Goal: Task Accomplishment & Management: Manage account settings

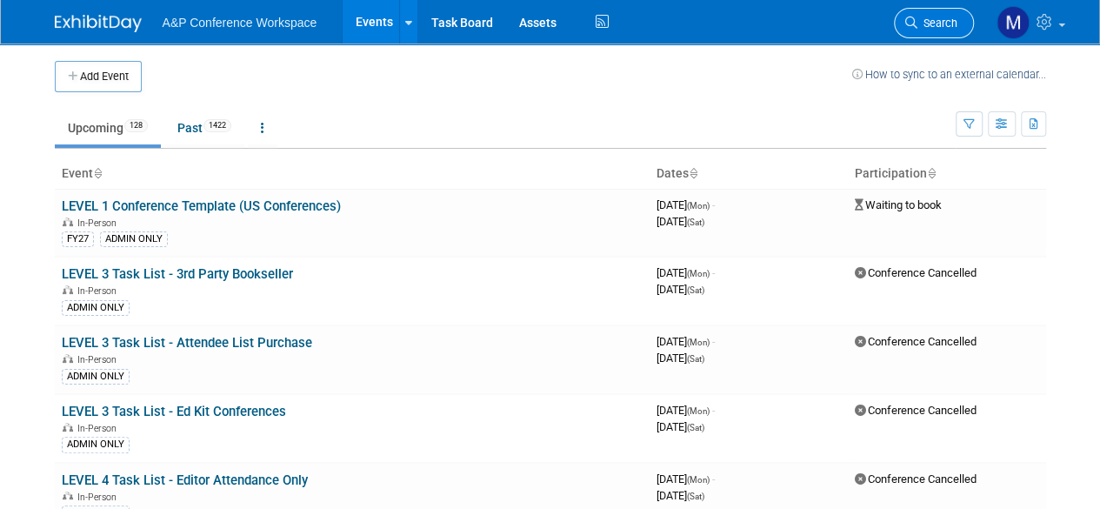
click at [946, 34] on link "Search" at bounding box center [934, 23] width 80 height 30
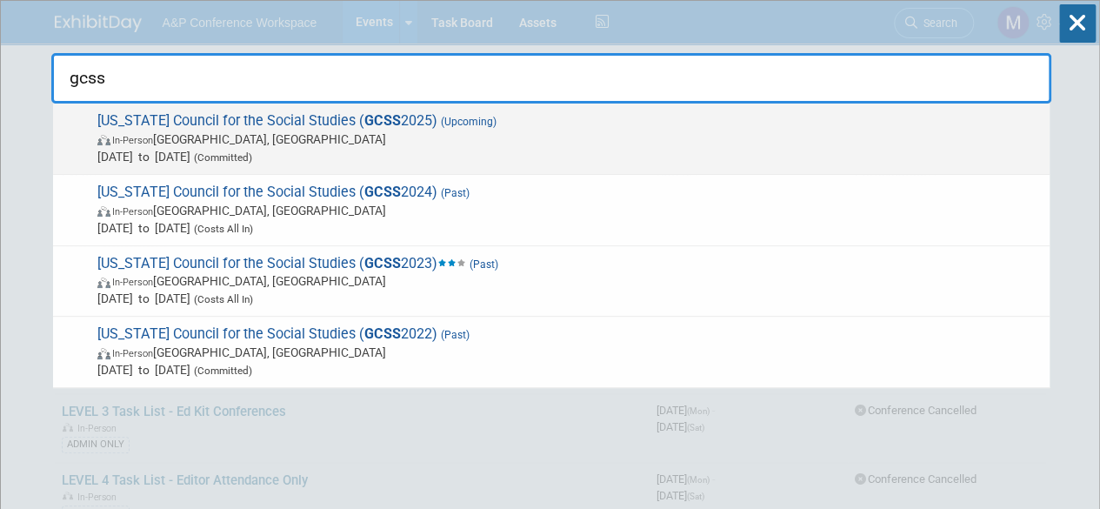
type input "gcss"
click at [181, 119] on span "[US_STATE] Council for the Social Studies ( GCSS 2025) (Upcoming) In-Person [GE…" at bounding box center [566, 138] width 949 height 53
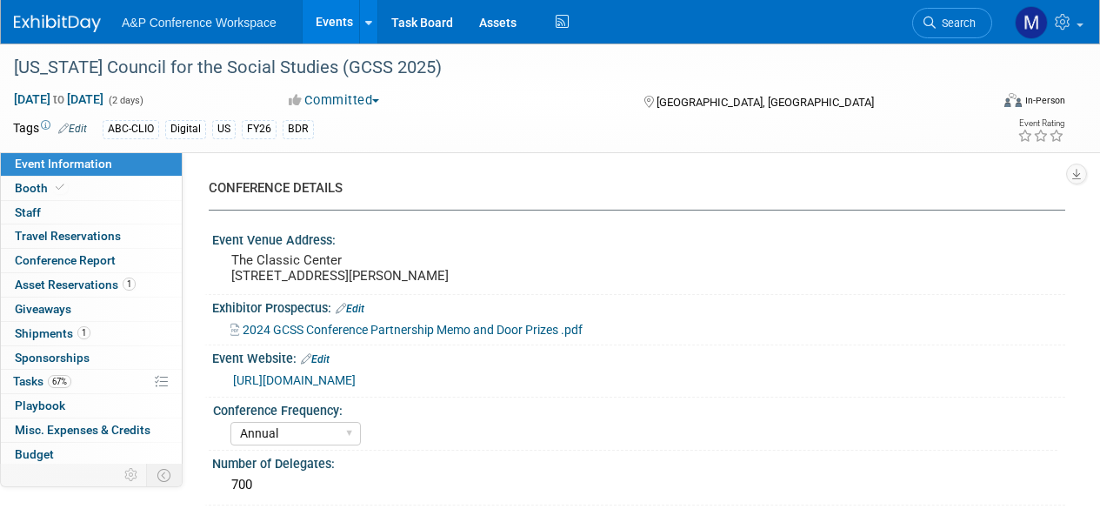
select select "Annual"
select select "Level 2"
select select "In-Person Booth"
select select "Schools"
select select "Bloomsbury Digital Resources"
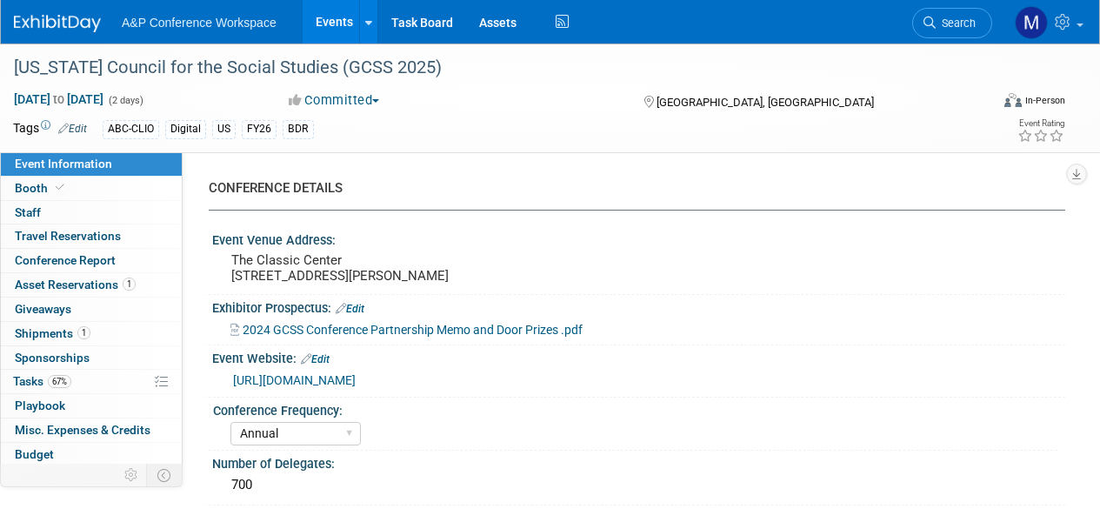
select select "Amanda Oney"
select select "Mark Strong"
select select "Rosalie Love"
select select "BDR Product Awareness and Trial Generation​"
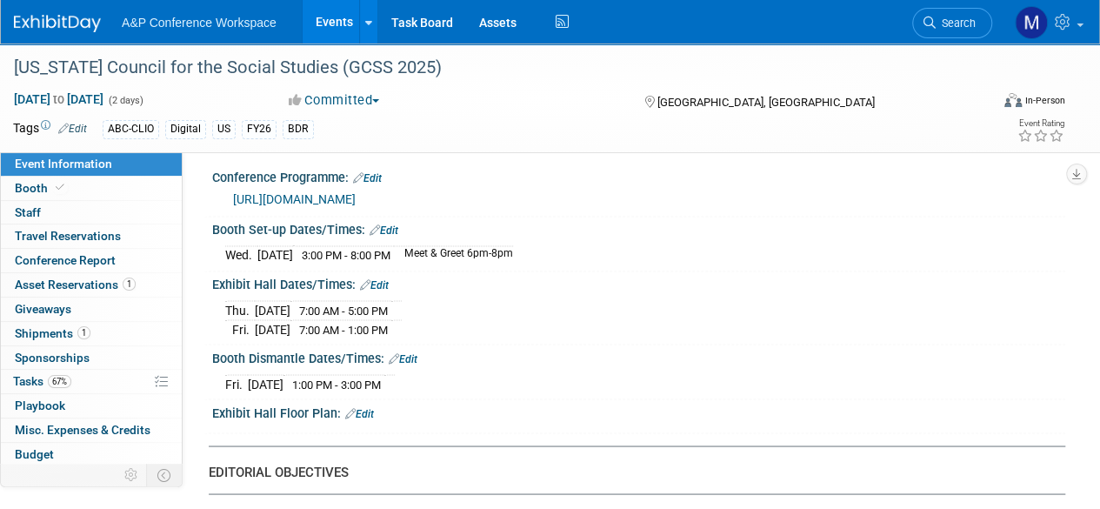
scroll to position [1391, 0]
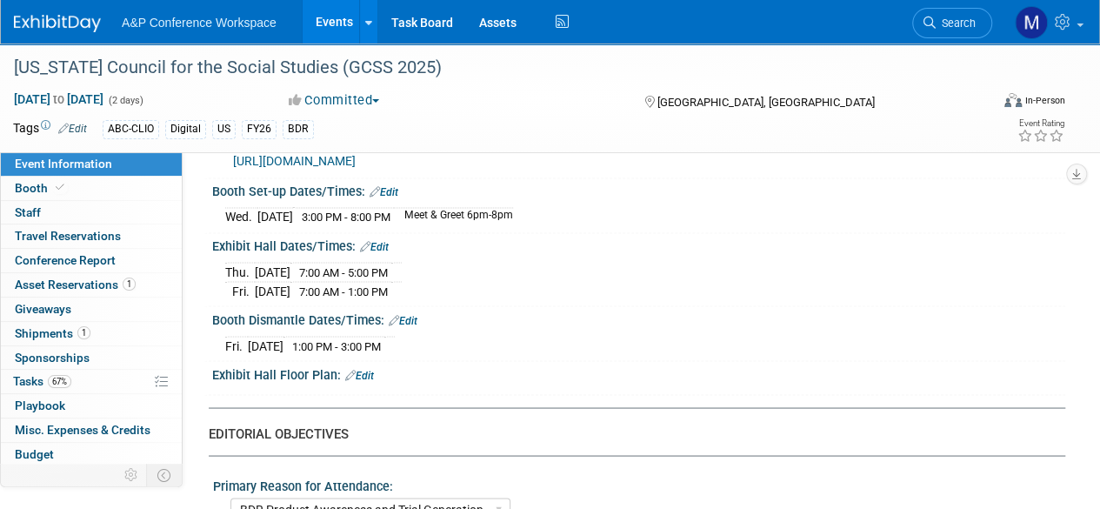
click at [356, 168] on link "https://docs.google.com/document/d/1_CGh8GmMbJk7-PJRQIRxTChAFtqhqMjD/edit" at bounding box center [294, 161] width 123 height 14
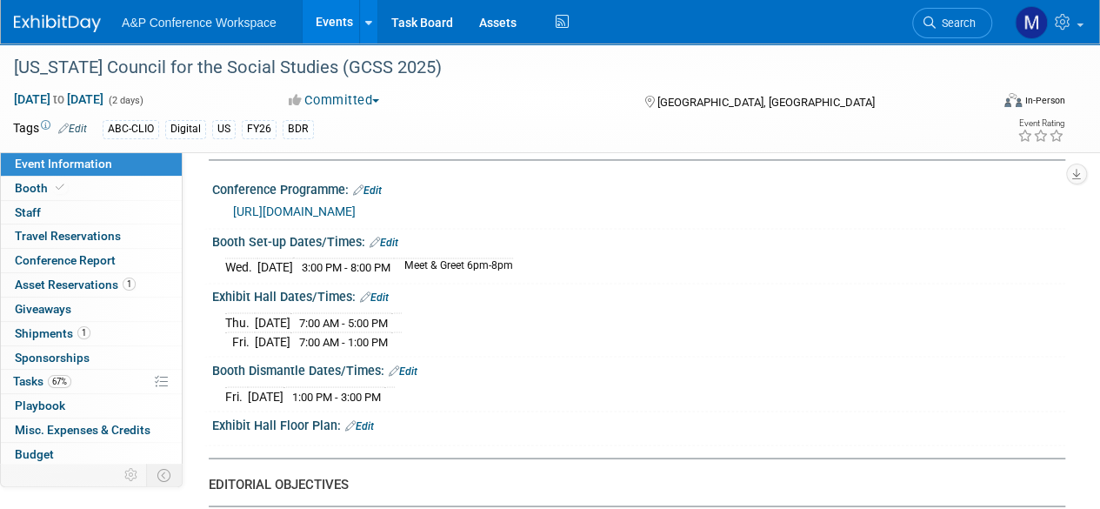
scroll to position [1381, 0]
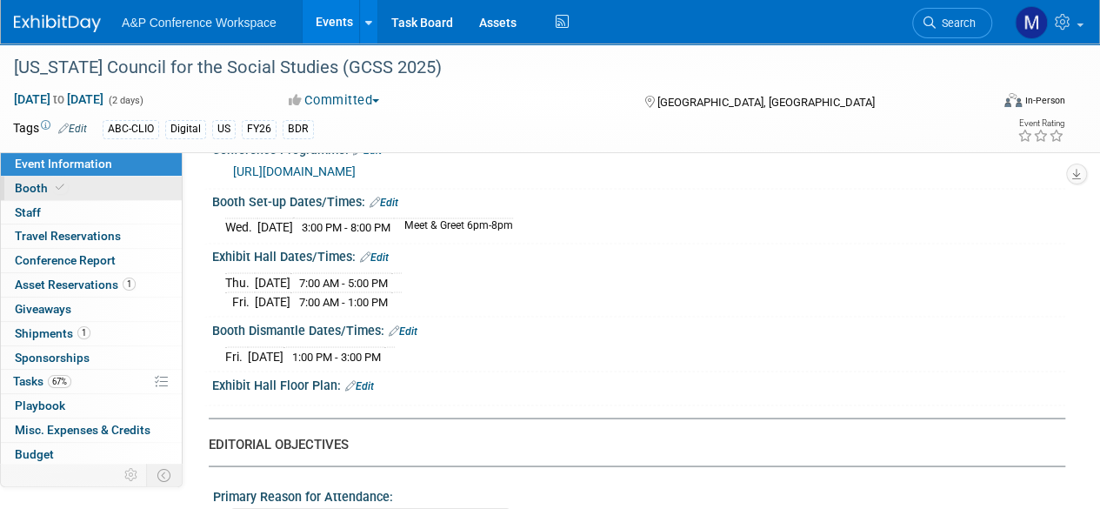
click at [31, 190] on span "Booth" at bounding box center [41, 188] width 53 height 14
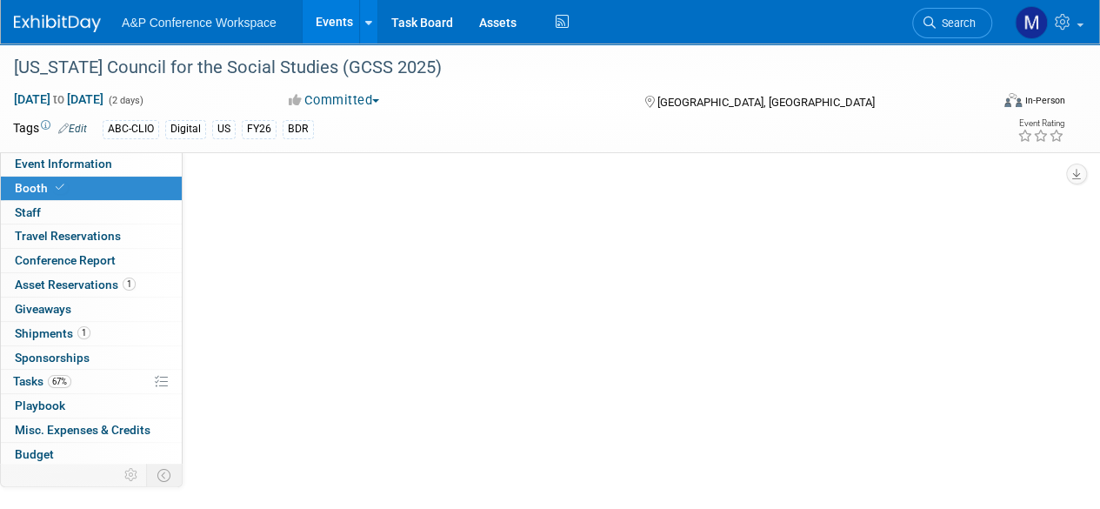
scroll to position [0, 0]
select select "CLDC - Digital/BDR"
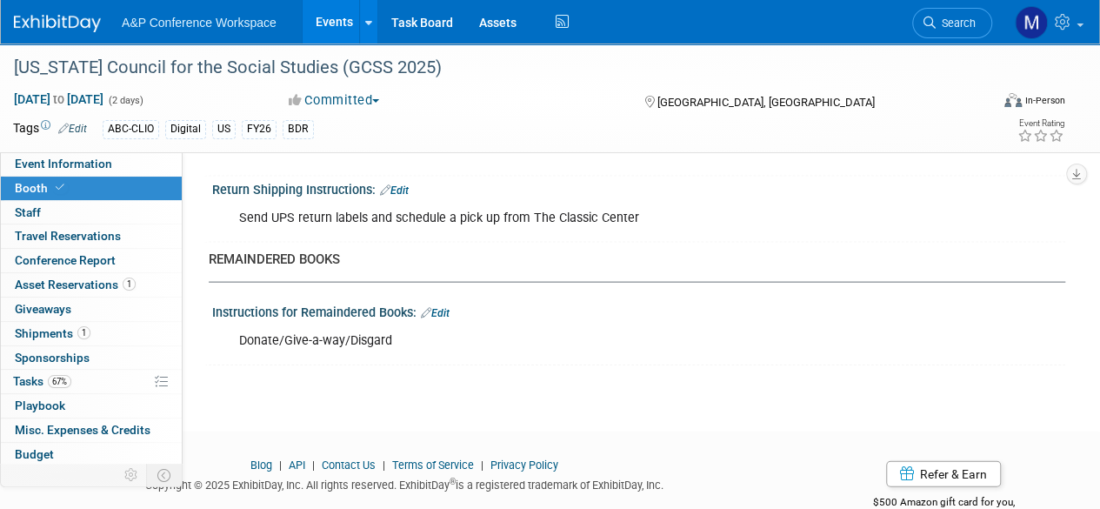
scroll to position [1817, 0]
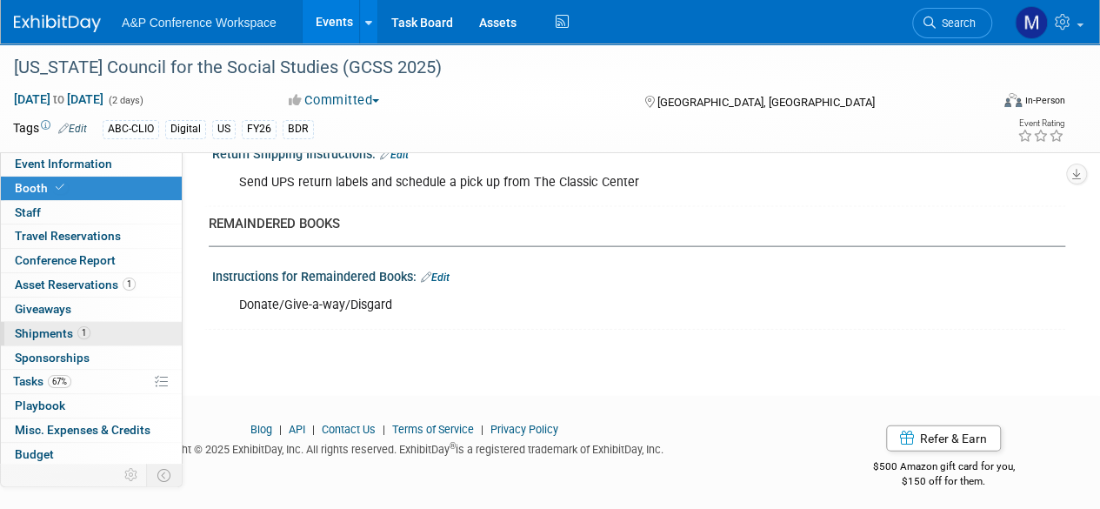
click at [106, 333] on link "1 Shipments 1" at bounding box center [91, 333] width 181 height 23
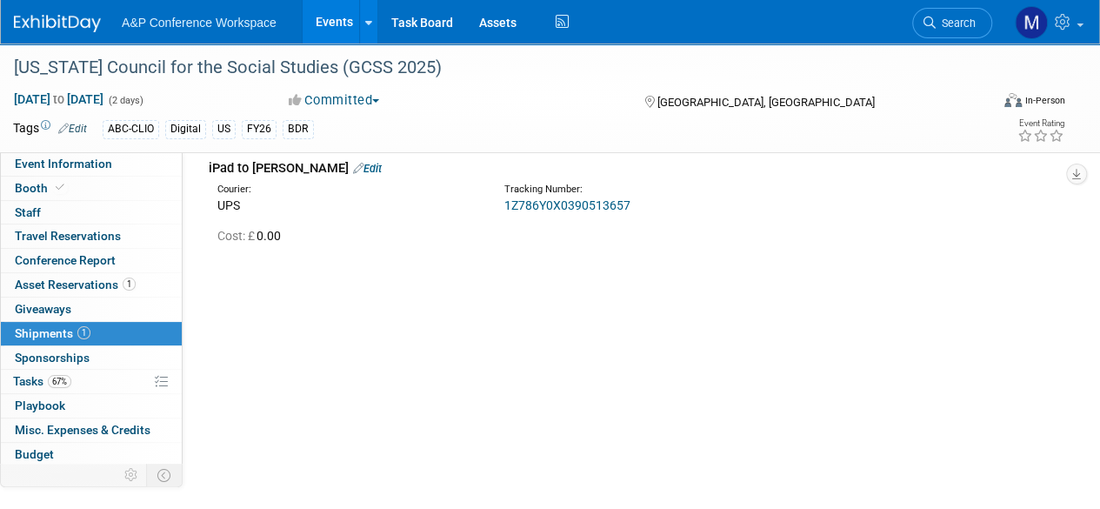
scroll to position [0, 0]
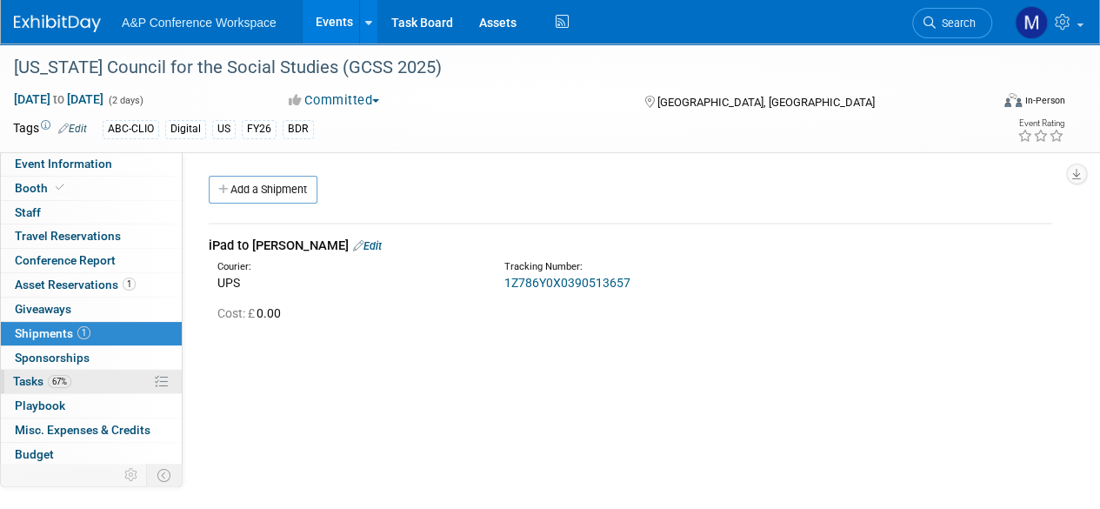
click at [24, 380] on span "Tasks 67%" at bounding box center [42, 381] width 58 height 14
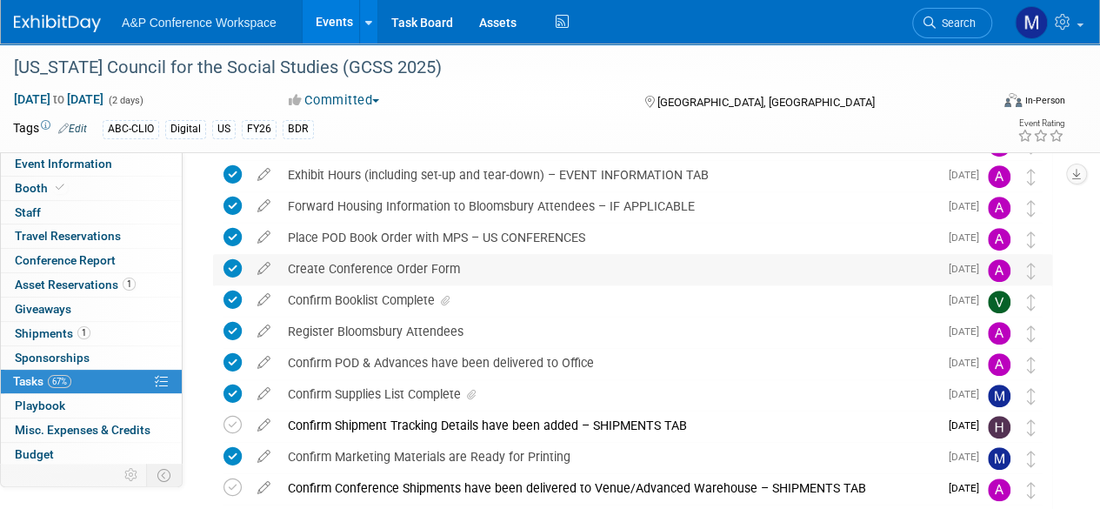
scroll to position [435, 0]
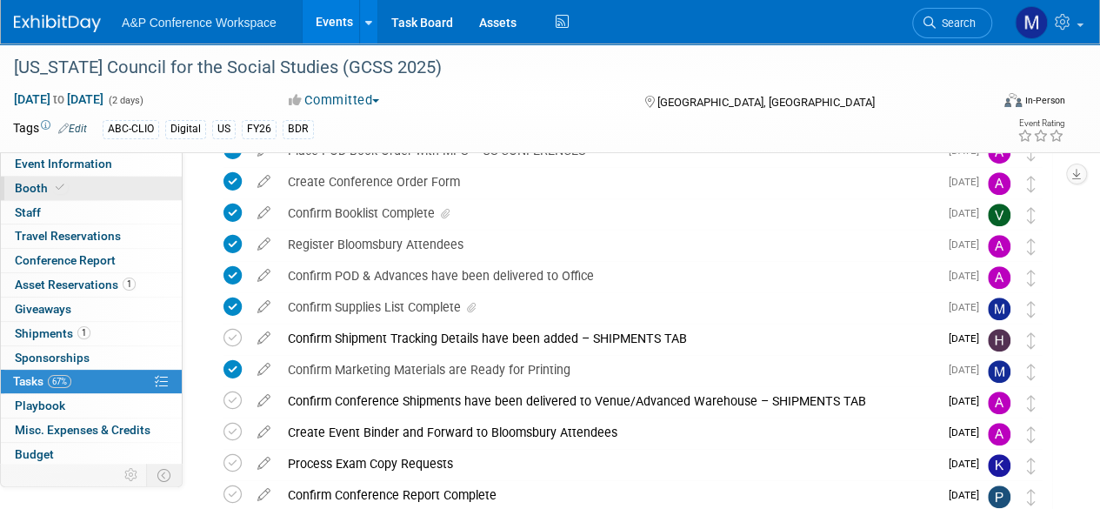
click at [75, 193] on link "Booth" at bounding box center [91, 188] width 181 height 23
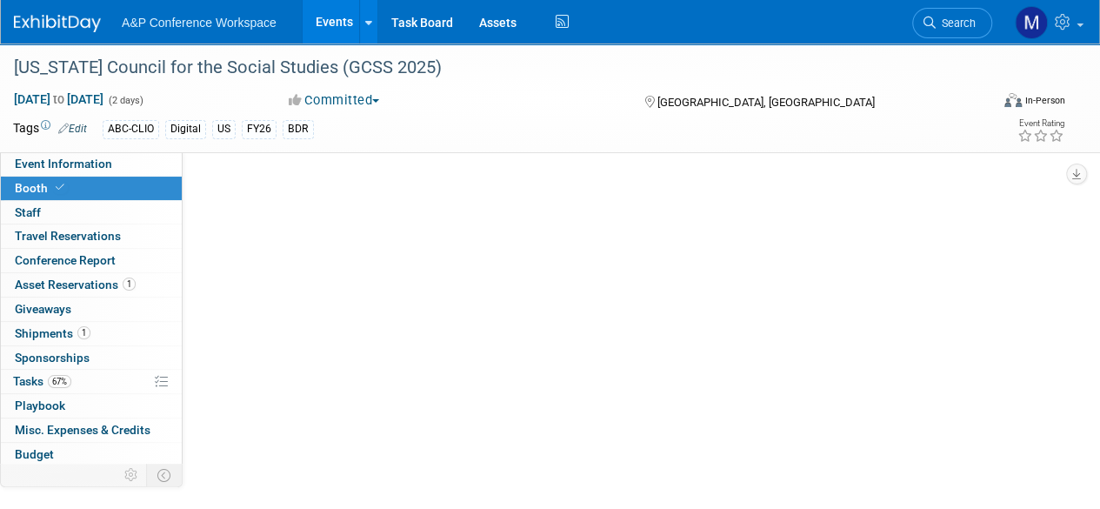
scroll to position [0, 0]
select select "CLDC - Digital/BDR"
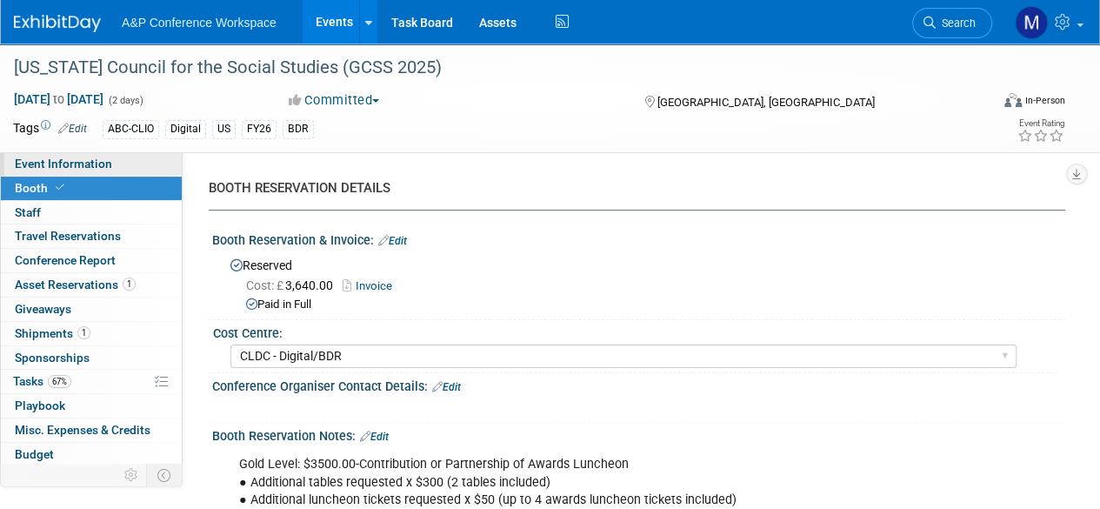
click at [64, 166] on span "Event Information" at bounding box center [63, 164] width 97 height 14
select select "Annual"
select select "Level 2"
select select "In-Person Booth"
select select "Schools"
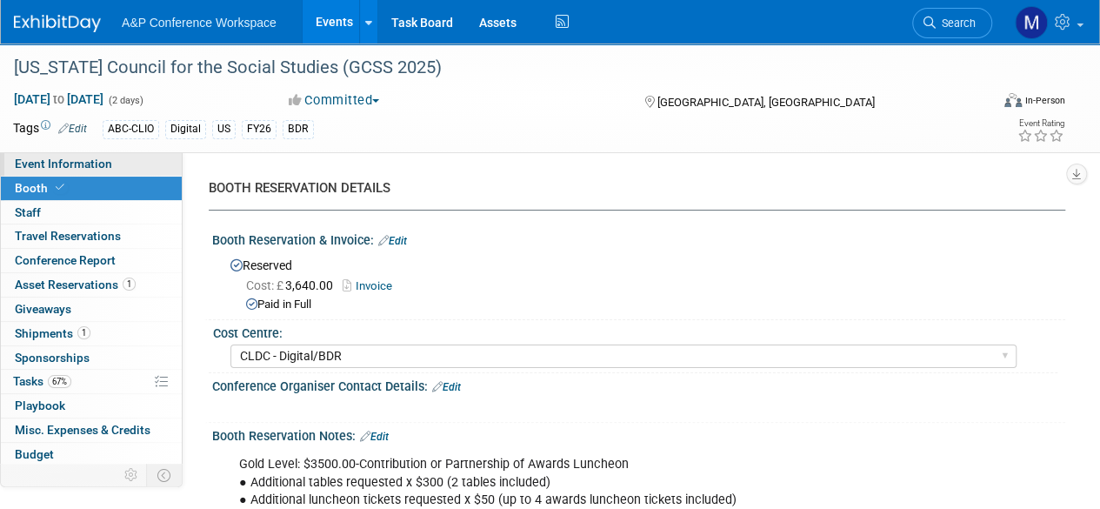
select select "Bloomsbury Digital Resources"
select select "Amanda Oney"
select select "Mark Strong"
select select "Rosalie Love"
select select "BDR Product Awareness and Trial Generation​"
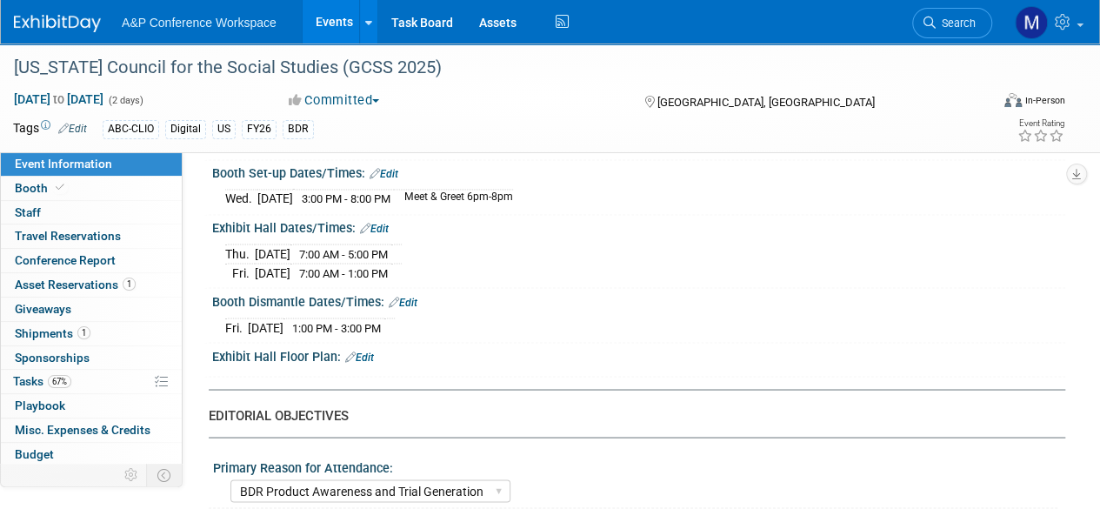
scroll to position [1409, 0]
click at [79, 182] on link "Booth" at bounding box center [91, 188] width 181 height 23
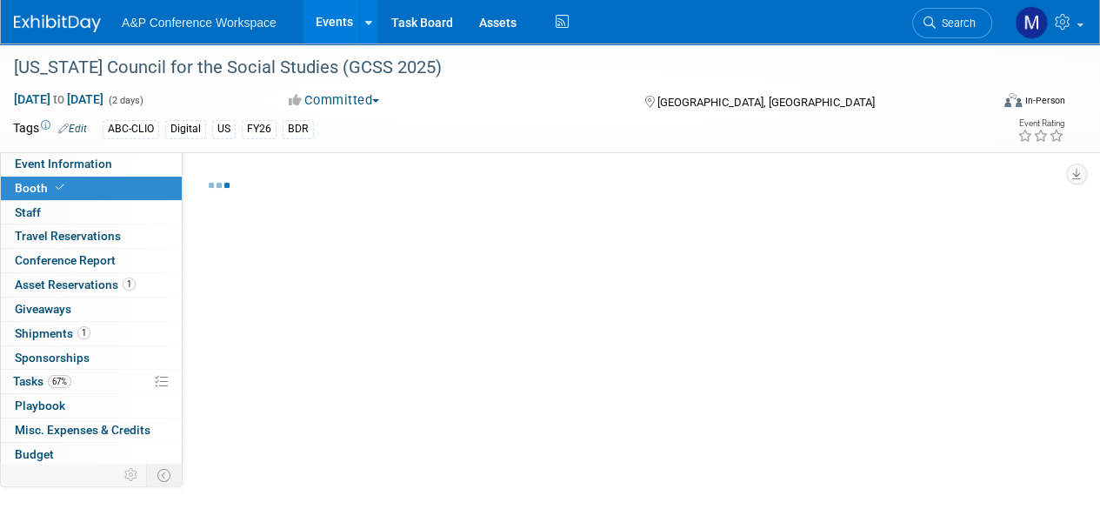
select select "CLDC - Digital/BDR"
